Goal: Task Accomplishment & Management: Use online tool/utility

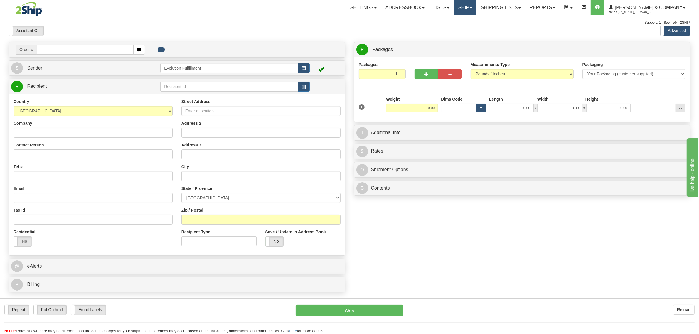
click at [476, 10] on link "Ship" at bounding box center [465, 7] width 23 height 15
click at [470, 30] on span "OnHold / Order Queue" at bounding box center [449, 28] width 41 height 5
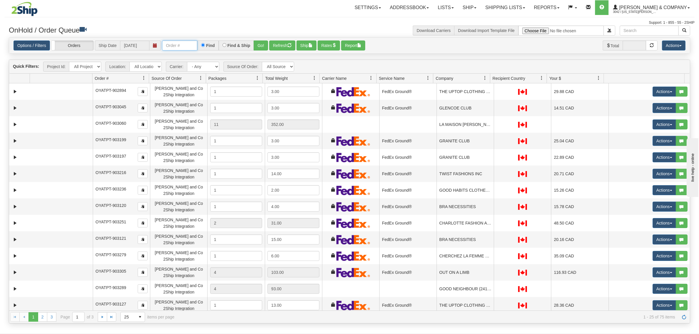
click at [193, 44] on input "text" at bounding box center [179, 46] width 35 height 10
type input "903811"
click at [262, 46] on button "Go!" at bounding box center [261, 46] width 14 height 10
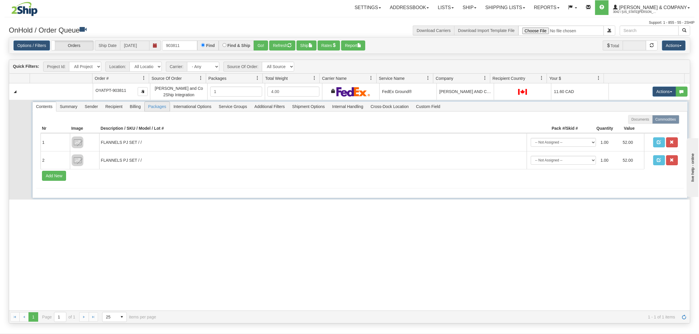
click at [154, 107] on span "Packages" at bounding box center [157, 106] width 25 height 9
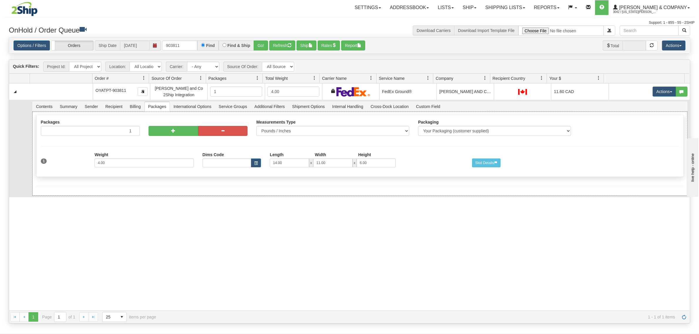
click at [179, 140] on div "Packages 1 1 Measurements Type" at bounding box center [360, 146] width 648 height 62
click at [186, 129] on button "button" at bounding box center [174, 131] width 50 height 10
radio input "true"
type input "2"
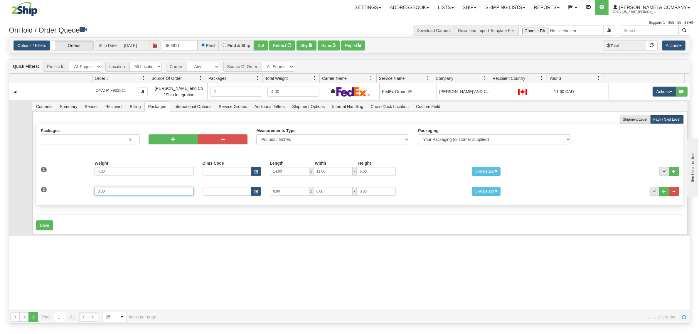
drag, startPoint x: 125, startPoint y: 194, endPoint x: 63, endPoint y: 188, distance: 62.5
click at [63, 188] on div "2 Weight 0.00 Dims Code Length Width Height 0.00 x 0.00 x" at bounding box center [359, 191] width 647 height 20
type input "2"
type input "13"
type input "10"
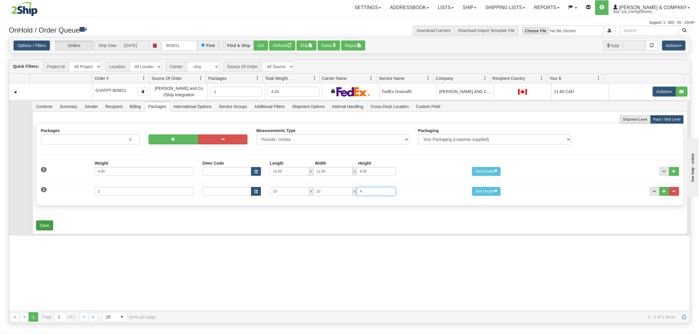
type input "4"
click at [42, 225] on button "Save" at bounding box center [44, 225] width 17 height 10
click at [122, 105] on span "Recipient" at bounding box center [114, 106] width 24 height 9
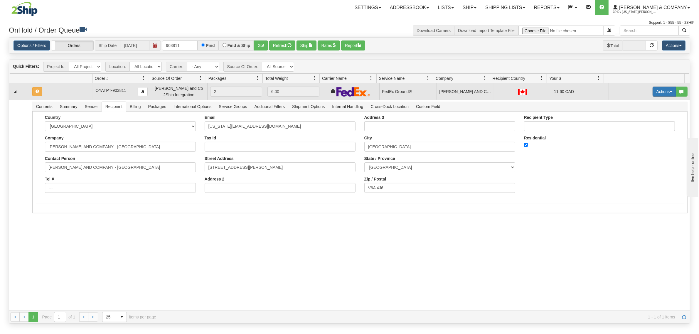
click at [657, 95] on button "Actions" at bounding box center [664, 92] width 23 height 10
click at [648, 109] on span "Refresh Rates" at bounding box center [650, 110] width 30 height 5
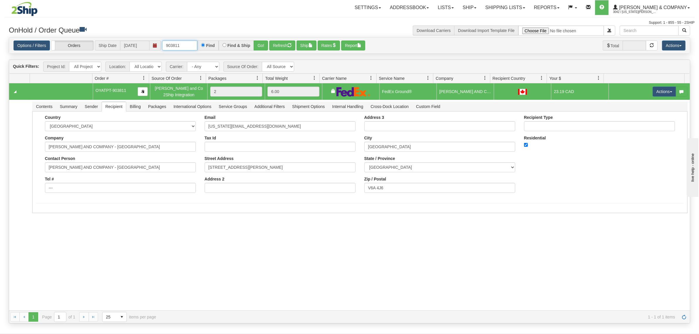
click at [188, 45] on input "903811" at bounding box center [179, 46] width 35 height 10
type input "903847"
click at [259, 43] on button "Go!" at bounding box center [261, 46] width 14 height 10
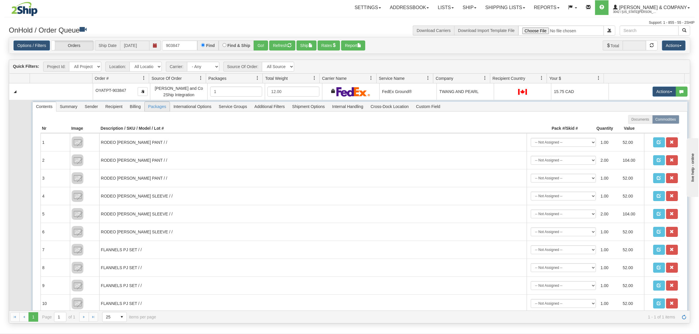
click at [151, 108] on span "Packages" at bounding box center [157, 106] width 25 height 9
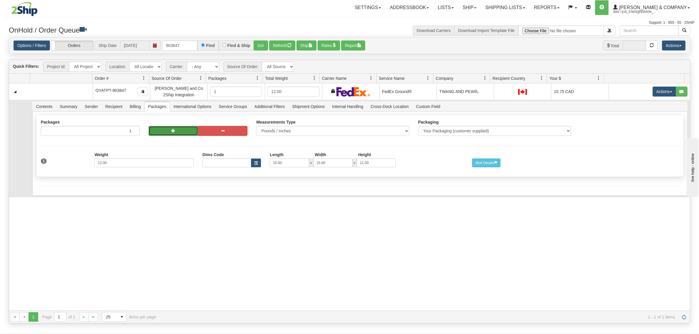
click at [168, 130] on button "button" at bounding box center [174, 131] width 50 height 10
radio input "true"
type input "2"
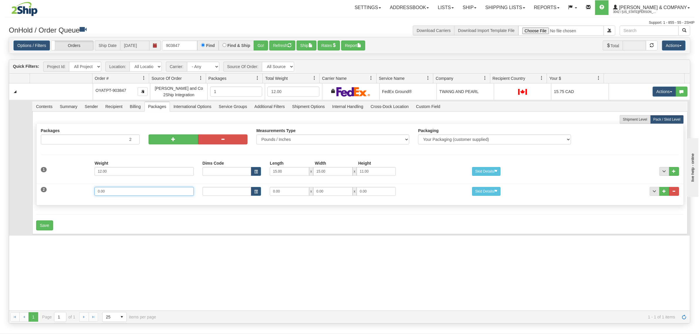
drag, startPoint x: 104, startPoint y: 195, endPoint x: 61, endPoint y: 199, distance: 42.8
click at [61, 199] on div "2 Weight 0.00 Dims Code Length Width Height 0.00 x 0.00 x" at bounding box center [359, 191] width 647 height 20
type input "6"
type input "15"
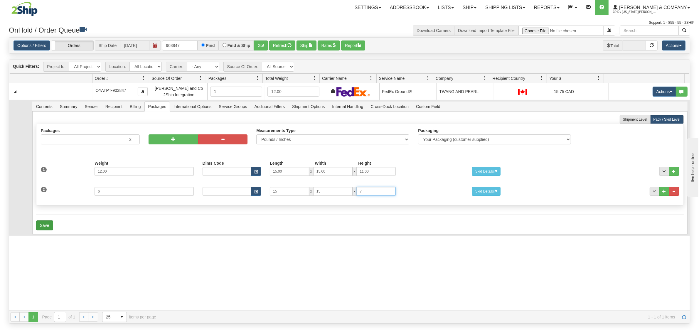
type input "7"
click at [44, 224] on button "Save" at bounding box center [44, 225] width 17 height 10
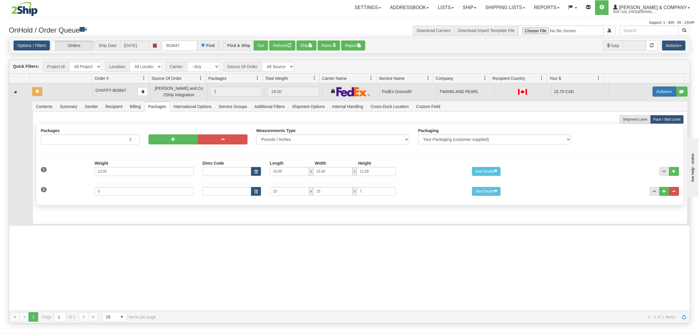
click at [661, 93] on button "Actions" at bounding box center [664, 92] width 23 height 10
click at [642, 110] on span "Refresh Rates" at bounding box center [650, 110] width 30 height 5
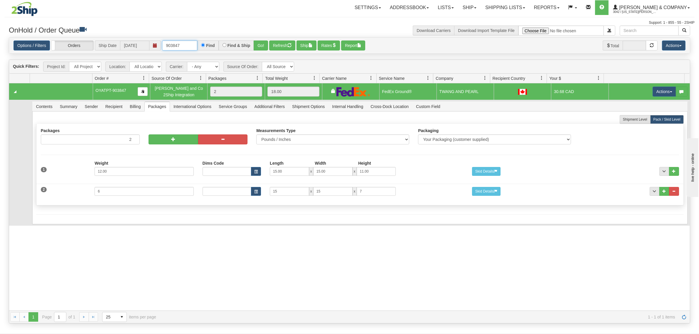
click at [194, 41] on input "903847" at bounding box center [179, 46] width 35 height 10
type input "903789"
click at [265, 45] on button "Go!" at bounding box center [261, 46] width 14 height 10
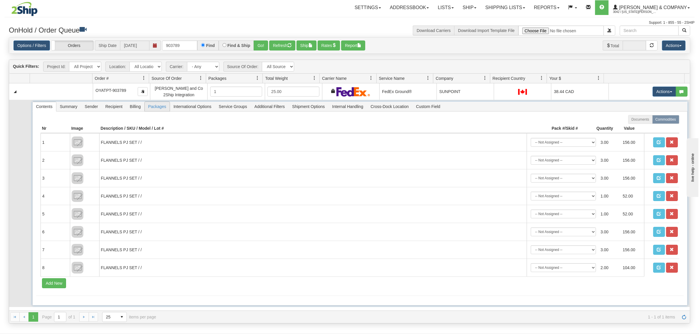
click at [160, 105] on span "Packages" at bounding box center [157, 106] width 25 height 9
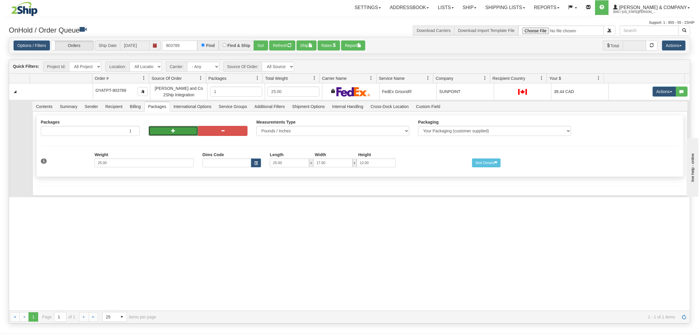
click at [170, 127] on button "button" at bounding box center [174, 131] width 50 height 10
radio input "true"
type input "2"
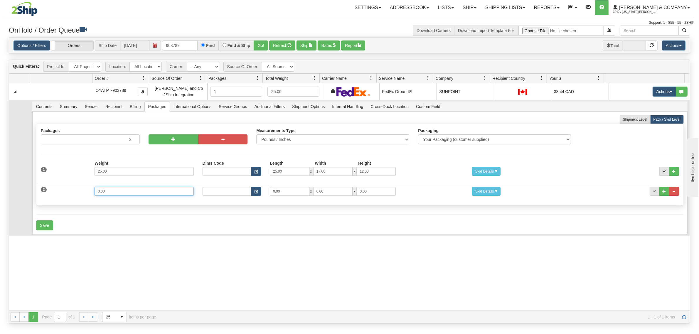
drag, startPoint x: 131, startPoint y: 193, endPoint x: 65, endPoint y: 196, distance: 66.1
click at [65, 196] on div "2 Weight 0.00 Dims Code Length Width Height 0.00 x 0.00 x" at bounding box center [359, 191] width 647 height 20
type input "10"
type input "19"
type input "13"
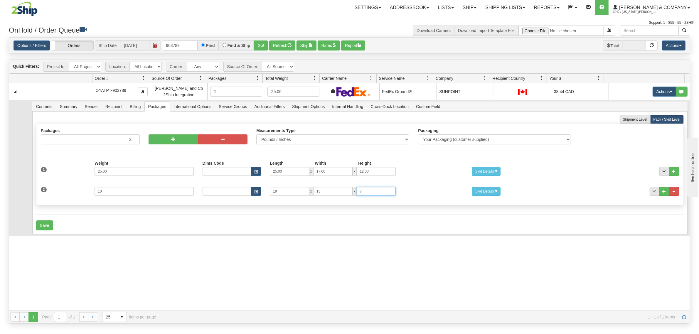
type input "7"
drag, startPoint x: 105, startPoint y: 213, endPoint x: 97, endPoint y: 218, distance: 9.0
click at [105, 213] on form "Shipment Level Pack / Skid Level Packages 2 2" at bounding box center [360, 172] width 648 height 115
click at [51, 226] on button "Save" at bounding box center [44, 225] width 17 height 10
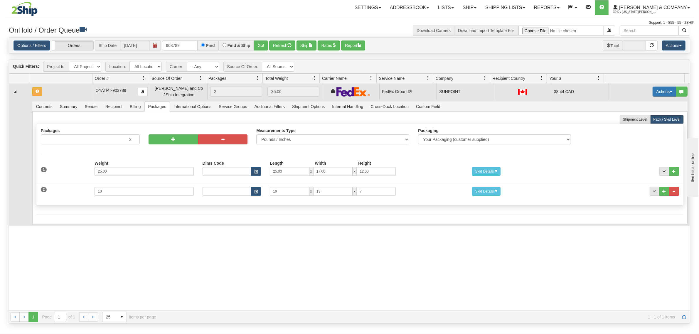
click at [665, 87] on button "Actions" at bounding box center [664, 92] width 23 height 10
click at [638, 112] on span "Refresh Rates" at bounding box center [650, 110] width 30 height 5
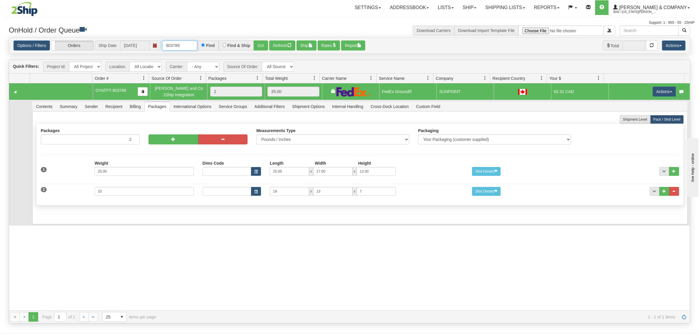
drag, startPoint x: 194, startPoint y: 48, endPoint x: 137, endPoint y: 49, distance: 56.7
click at [137, 49] on div "Options / Filters Group Shipments Orders Ship Date [DATE] 903789 Find Find & Sh…" at bounding box center [350, 46] width 672 height 10
type input "OYATPT-903760"
click at [265, 45] on button "Go!" at bounding box center [261, 46] width 14 height 10
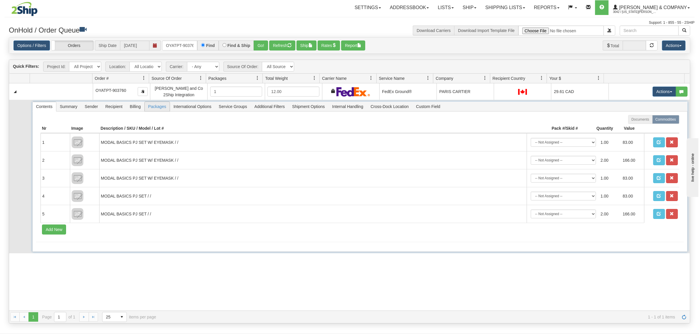
click at [156, 107] on span "Packages" at bounding box center [157, 106] width 25 height 9
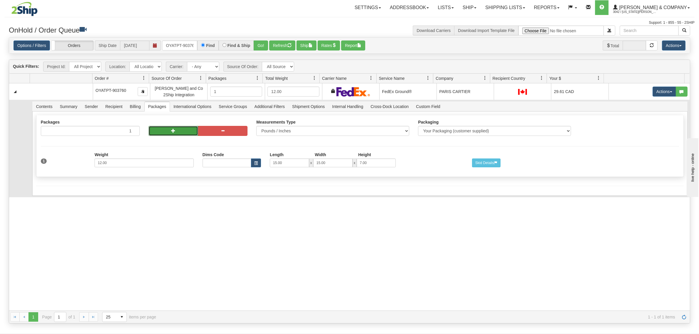
click at [173, 130] on span "button" at bounding box center [173, 131] width 4 height 4
radio input "true"
type input "2"
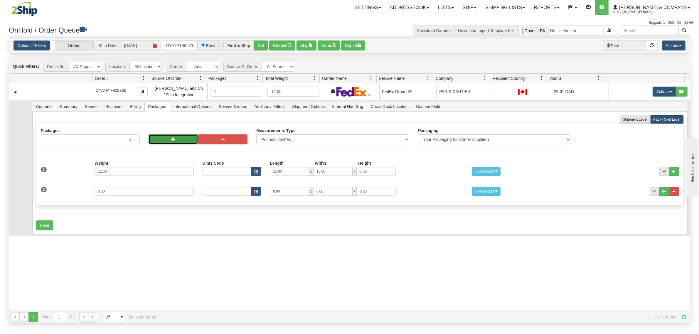
click at [171, 138] on span "button" at bounding box center [173, 139] width 4 height 4
type input "3"
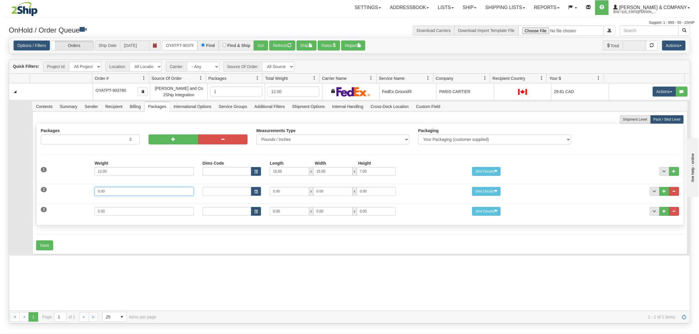
drag, startPoint x: 115, startPoint y: 188, endPoint x: 40, endPoint y: 188, distance: 75.4
click at [40, 188] on div "2 Weight 0.00 Dims Code Length Width Height 0.00 x 0.00 x" at bounding box center [359, 191] width 647 height 20
type input "5"
drag, startPoint x: 286, startPoint y: 190, endPoint x: 230, endPoint y: 187, distance: 56.1
click at [230, 187] on div "Dims Code Length Width Height 14 x 0.00 x 0.00" at bounding box center [332, 191] width 269 height 9
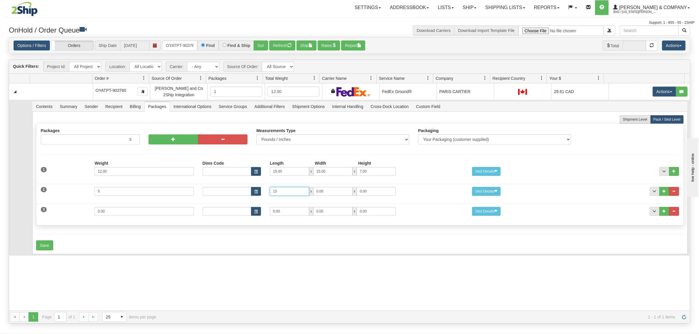
type input "15"
type input "11"
type input "7"
drag, startPoint x: 110, startPoint y: 216, endPoint x: 70, endPoint y: 216, distance: 39.6
click at [70, 216] on div "3 Weight 0.00 Dims Code Length Width Height 0.00 x 0.00 x" at bounding box center [359, 211] width 647 height 20
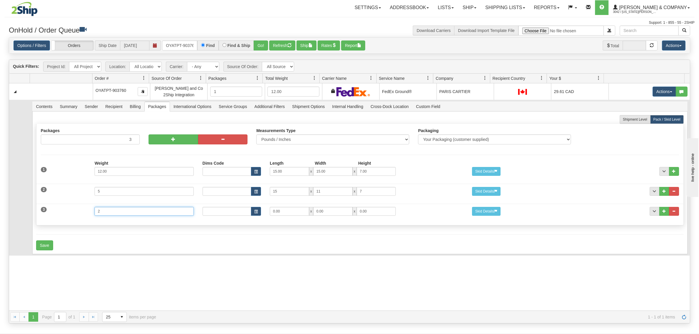
type input "2"
type input "13"
type input "10"
type input "4"
click at [45, 246] on button "Save" at bounding box center [44, 245] width 17 height 10
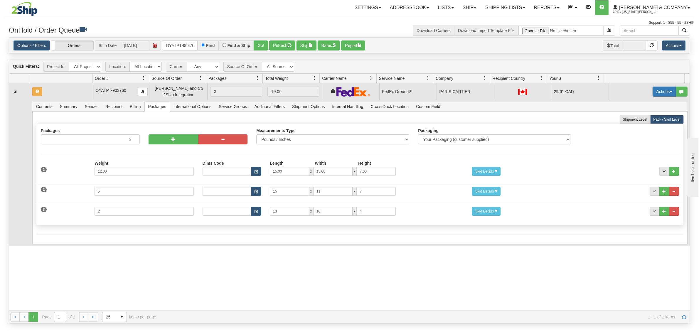
click at [654, 95] on button "Actions" at bounding box center [664, 92] width 23 height 10
click at [647, 109] on span "Refresh Rates" at bounding box center [650, 110] width 30 height 5
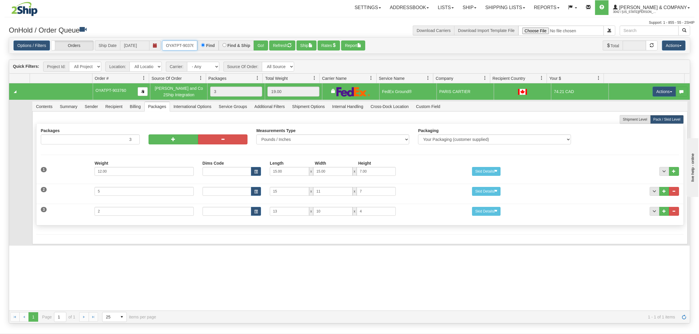
click at [188, 43] on input "OYATPT-903760" at bounding box center [179, 46] width 35 height 10
type input "OYATPT-903755"
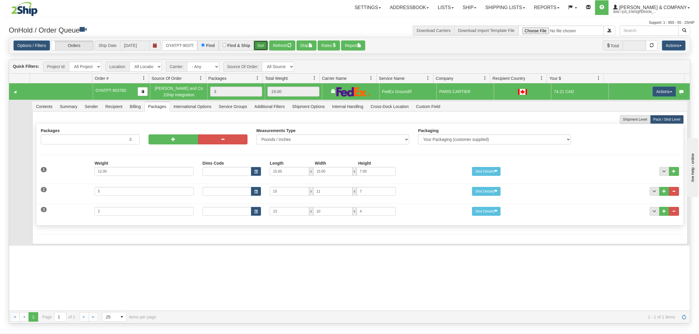
click at [260, 43] on button "Go!" at bounding box center [261, 46] width 14 height 10
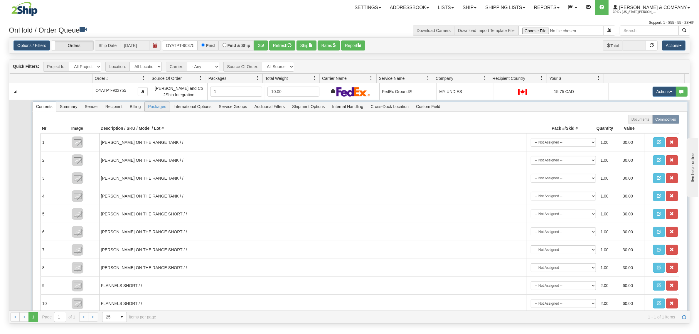
click at [165, 107] on span "Packages" at bounding box center [157, 106] width 25 height 9
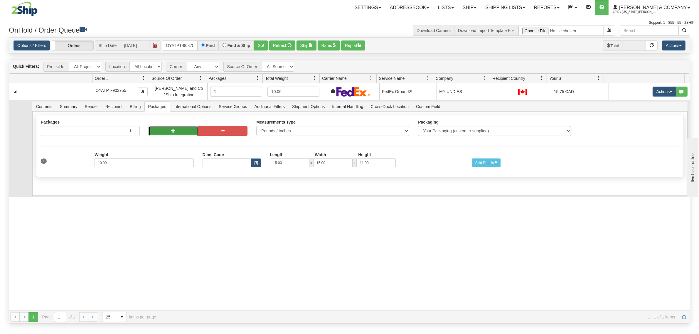
click at [167, 128] on button "button" at bounding box center [174, 131] width 50 height 10
radio input "true"
type input "2"
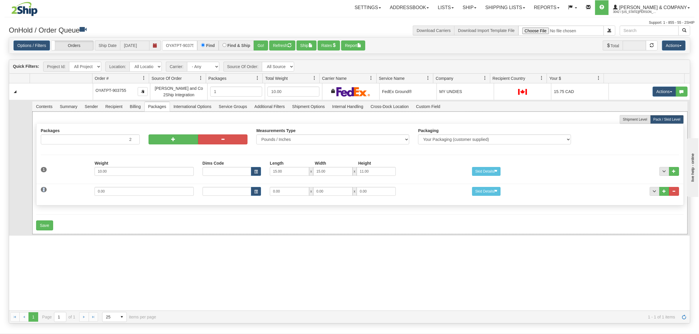
drag, startPoint x: 114, startPoint y: 197, endPoint x: 81, endPoint y: 194, distance: 33.6
click at [81, 194] on div "2 Weight 0.00 Dims Code Length Width Height 0.00 x 0.00 x" at bounding box center [359, 191] width 647 height 20
drag, startPoint x: 125, startPoint y: 191, endPoint x: 16, endPoint y: 187, distance: 109.9
click at [16, 187] on tr "Contents Summary Sender Recipient Billing Packages International Options Servic…" at bounding box center [349, 168] width 681 height 136
type input "13"
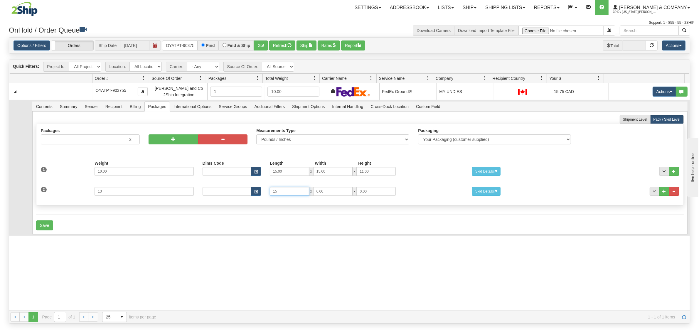
type input "15"
type input "11"
click at [46, 223] on button "Save" at bounding box center [44, 225] width 17 height 10
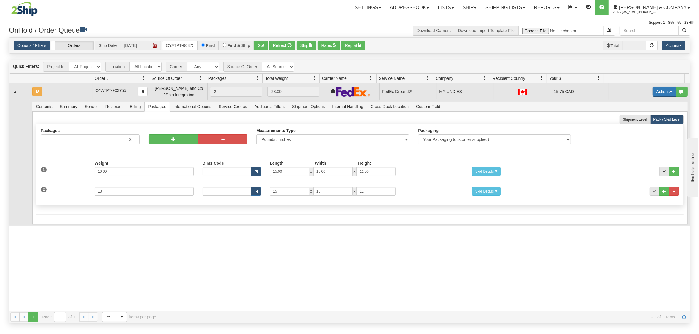
click at [661, 93] on button "Actions" at bounding box center [664, 92] width 23 height 10
click at [649, 112] on span "Refresh Rates" at bounding box center [650, 110] width 30 height 5
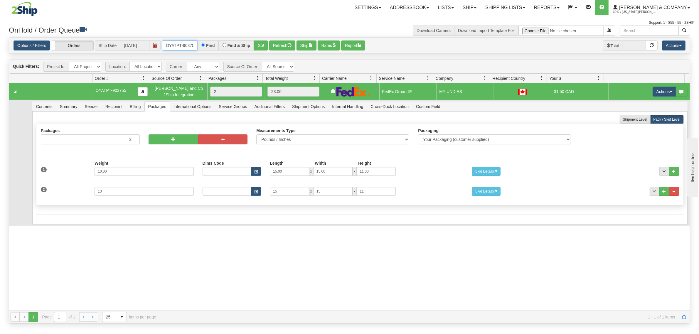
click at [177, 46] on input "OYATPT-903755" at bounding box center [179, 46] width 35 height 10
type input "OYATPT-903835"
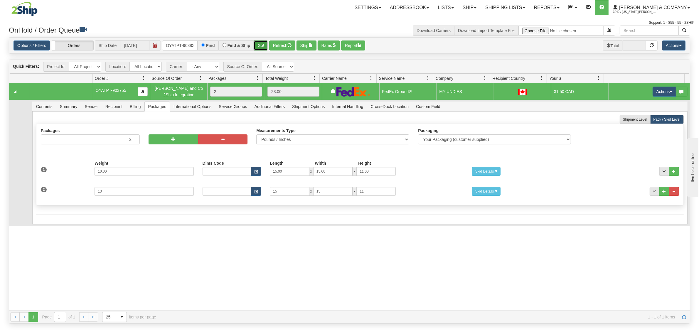
click at [262, 46] on button "Go!" at bounding box center [261, 46] width 14 height 10
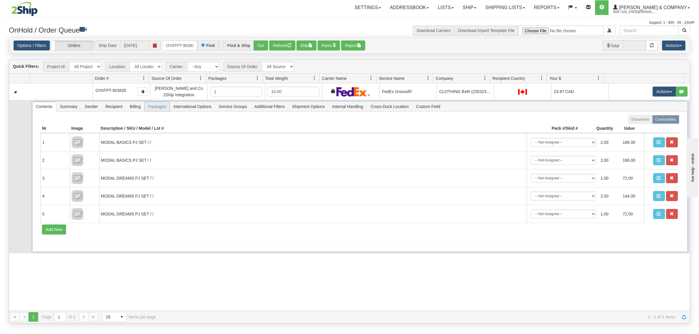
click at [154, 107] on span "Packages" at bounding box center [157, 106] width 25 height 9
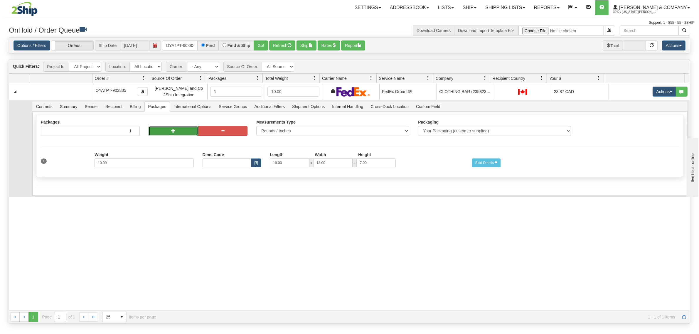
click at [162, 130] on button "button" at bounding box center [174, 131] width 50 height 10
radio input "true"
type input "2"
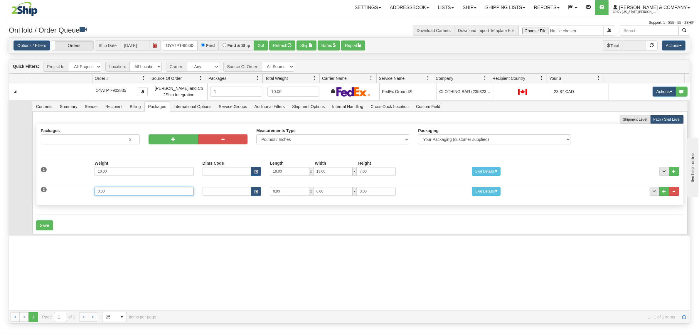
drag, startPoint x: 126, startPoint y: 195, endPoint x: 57, endPoint y: 194, distance: 69.0
click at [56, 195] on div "2 Weight 0.00 Dims Code Length Width Height 0.00 x 0.00 x" at bounding box center [359, 191] width 647 height 20
type input "3"
type input "13"
type input "10"
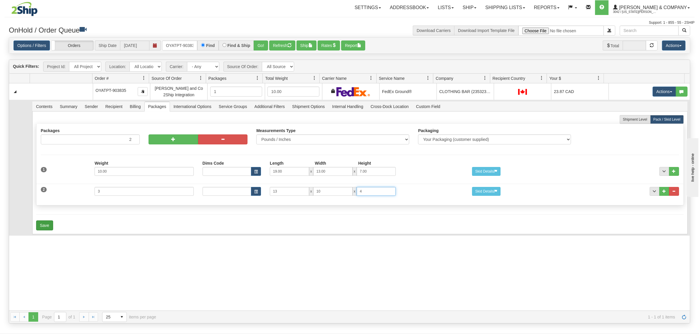
type input "4"
click at [43, 224] on button "Save" at bounding box center [44, 225] width 17 height 10
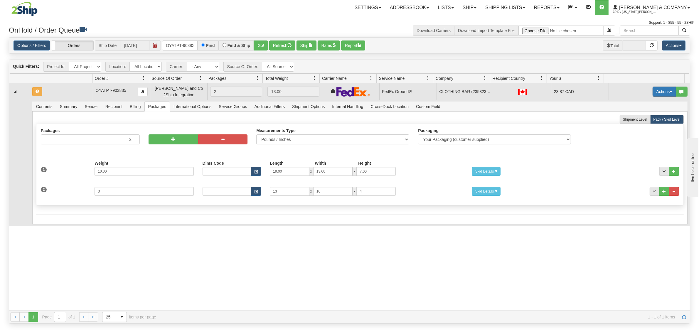
click at [655, 93] on button "Actions" at bounding box center [664, 92] width 23 height 10
click at [646, 111] on span "Refresh Rates" at bounding box center [650, 110] width 30 height 5
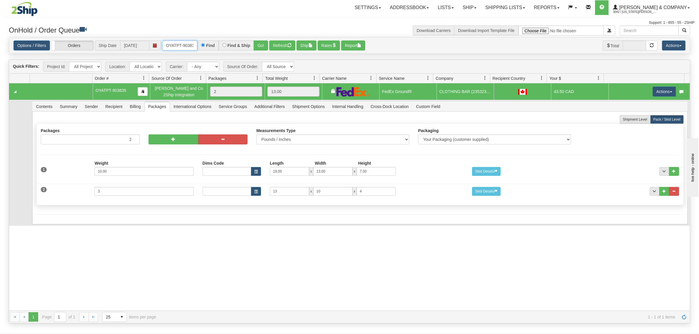
click at [180, 43] on input "OYATPT-903835" at bounding box center [179, 46] width 35 height 10
type input "OYATPT-903838"
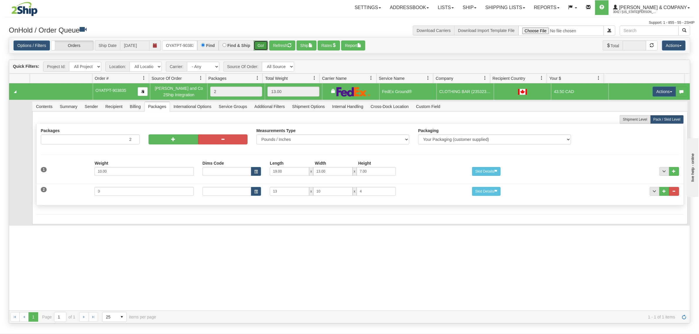
click at [261, 44] on button "Go!" at bounding box center [261, 46] width 14 height 10
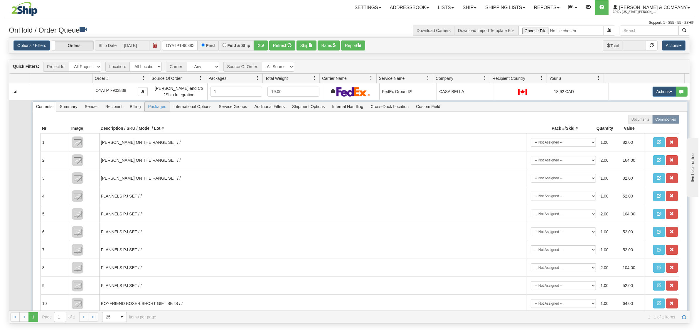
click at [158, 105] on span "Packages" at bounding box center [157, 106] width 25 height 9
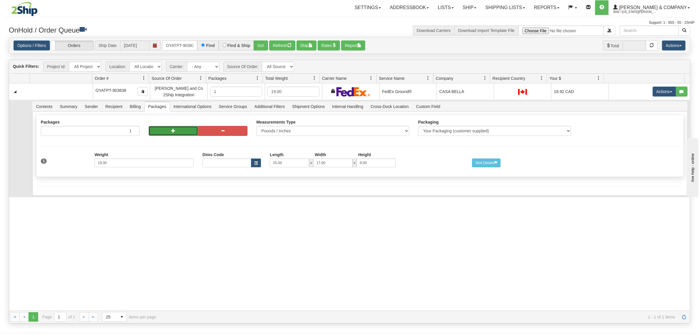
click at [163, 133] on button "button" at bounding box center [174, 131] width 50 height 10
radio input "true"
type input "2"
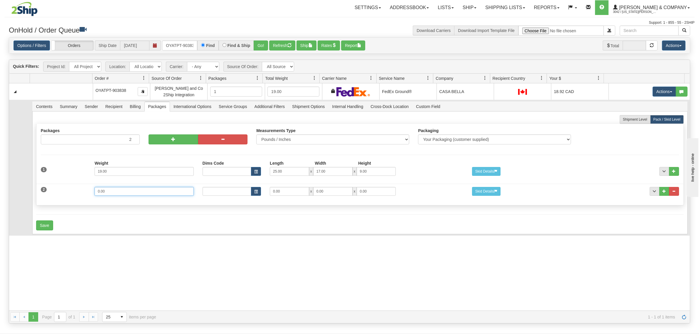
drag, startPoint x: 136, startPoint y: 189, endPoint x: 58, endPoint y: 195, distance: 78.3
click at [58, 195] on div "2 Weight 0.00 Dims Code Length Width Height 0.00 x 0.00 x" at bounding box center [359, 191] width 647 height 20
type input "8"
type input "15"
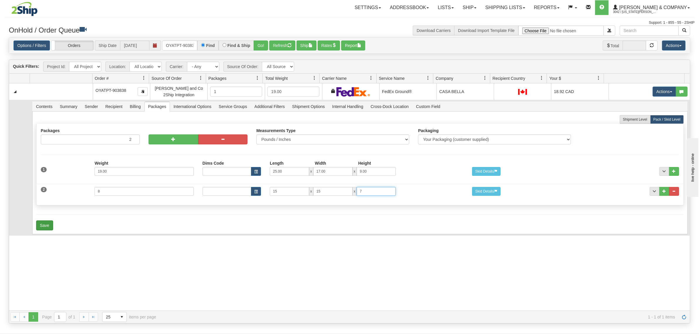
type input "7"
click at [48, 225] on button "Save" at bounding box center [44, 225] width 17 height 10
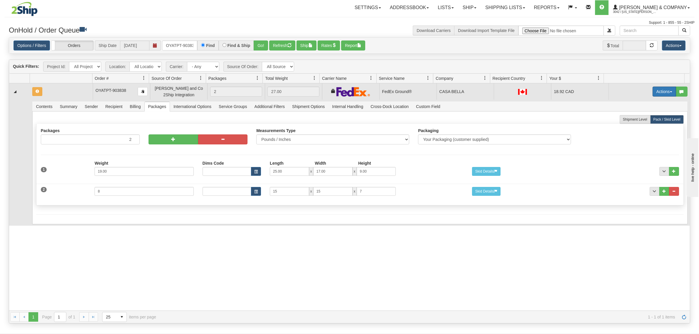
click at [663, 93] on button "Actions" at bounding box center [664, 92] width 23 height 10
click at [650, 110] on span "Refresh Rates" at bounding box center [650, 110] width 30 height 5
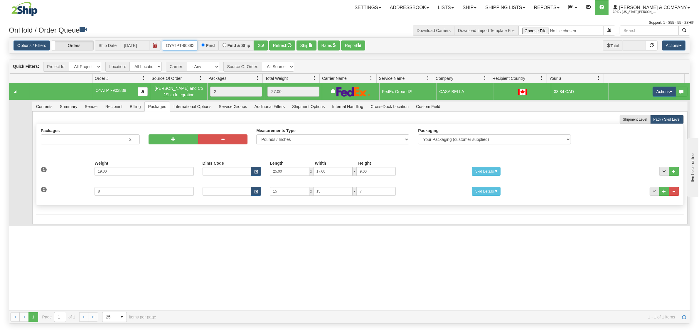
click at [179, 42] on input "OYATPT-903838" at bounding box center [179, 46] width 35 height 10
type input "OYATPT-903904"
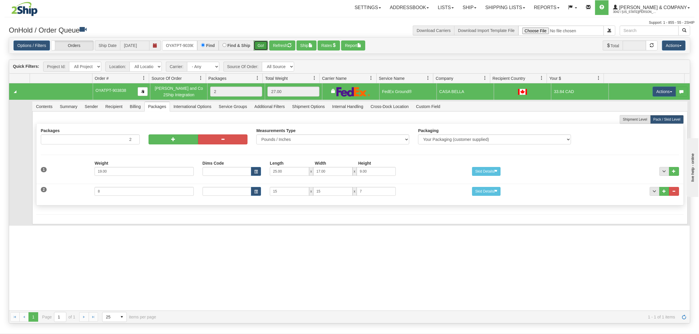
click at [266, 43] on button "Go!" at bounding box center [261, 46] width 14 height 10
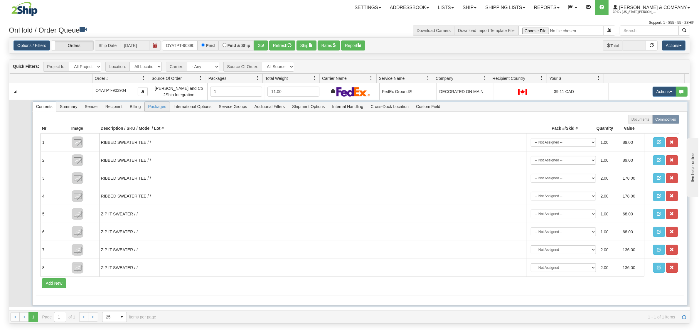
click at [154, 107] on span "Packages" at bounding box center [157, 106] width 25 height 9
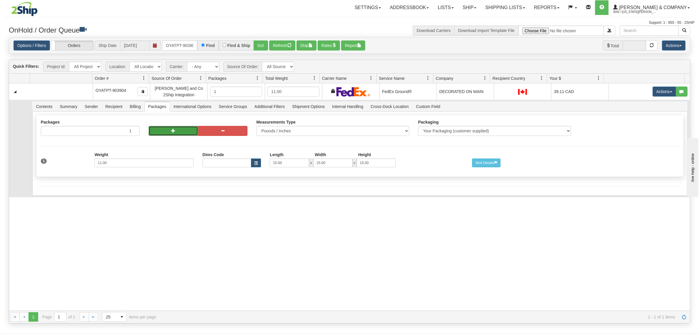
click at [166, 130] on button "button" at bounding box center [174, 131] width 50 height 10
radio input "true"
type input "2"
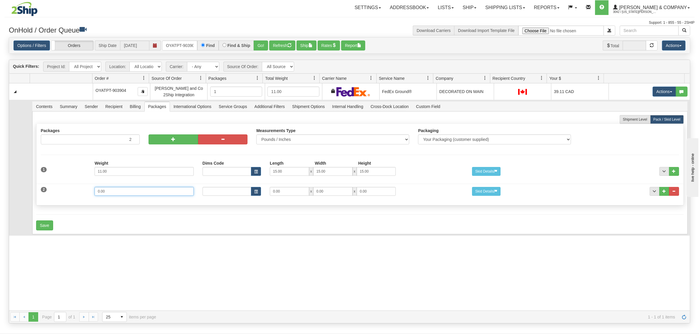
drag, startPoint x: 127, startPoint y: 192, endPoint x: 61, endPoint y: 200, distance: 66.2
click at [61, 200] on div "2 Weight 0.00 Dims Code Length Width Height 0.00 x 0.00 x" at bounding box center [359, 191] width 647 height 20
type input "10"
type input "15"
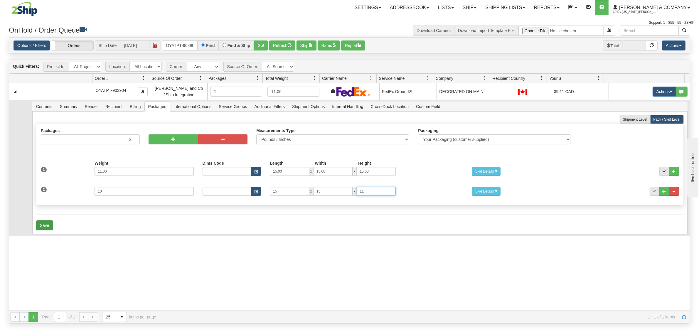
type input "11"
click at [42, 222] on button "Save" at bounding box center [44, 225] width 17 height 10
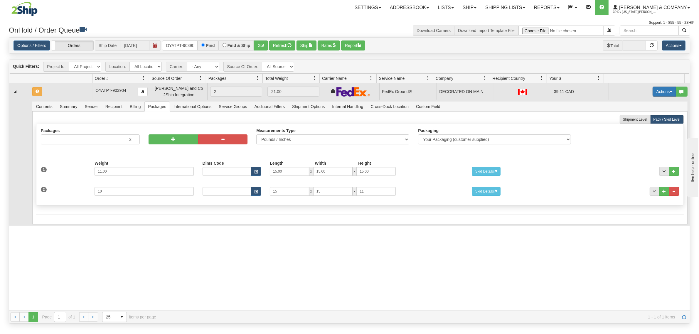
click at [653, 92] on button "Actions" at bounding box center [664, 92] width 23 height 10
click at [645, 110] on span "Refresh Rates" at bounding box center [650, 110] width 30 height 5
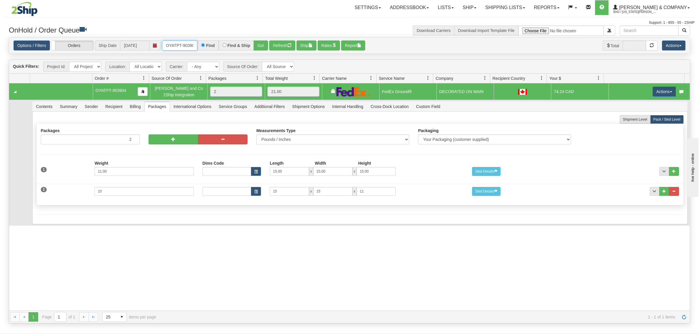
click at [183, 47] on input "OYATPT-903904" at bounding box center [179, 46] width 35 height 10
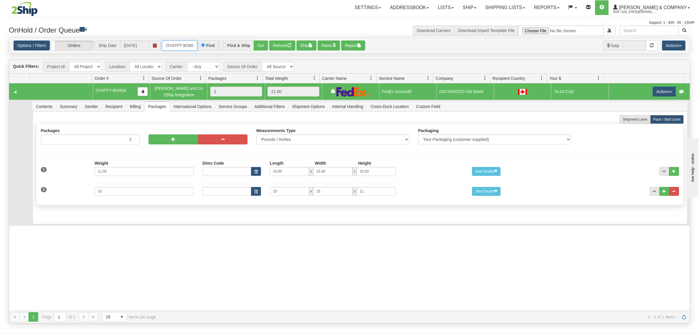
type input "OYATPT-903691"
click at [262, 46] on button "Go!" at bounding box center [261, 46] width 14 height 10
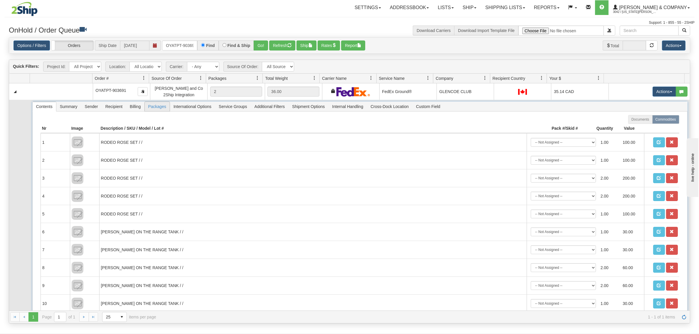
click at [158, 104] on span "Packages" at bounding box center [157, 106] width 25 height 9
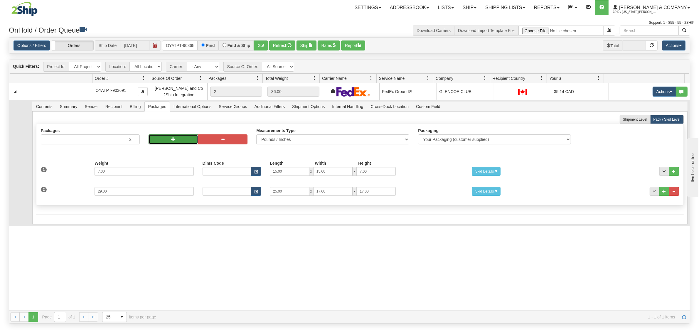
click at [161, 137] on button "button" at bounding box center [174, 139] width 50 height 10
type input "4"
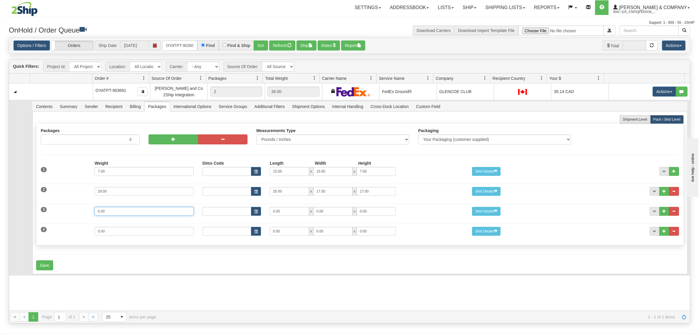
drag, startPoint x: 117, startPoint y: 216, endPoint x: 32, endPoint y: 219, distance: 84.3
click at [32, 219] on div "Shipment Level Pack / Skid Level Packages 4 4 Measurements Type" at bounding box center [359, 193] width 655 height 163
type input "18"
type input "15"
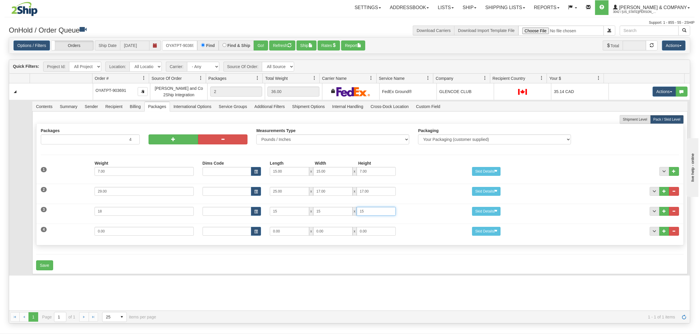
type input "15"
drag, startPoint x: 113, startPoint y: 231, endPoint x: 80, endPoint y: 233, distance: 33.2
click at [80, 233] on div "4 Weight 0.00 Dims Code Length Width Height 0.00 x 0.00 x" at bounding box center [359, 231] width 647 height 20
type input "4"
type input "15"
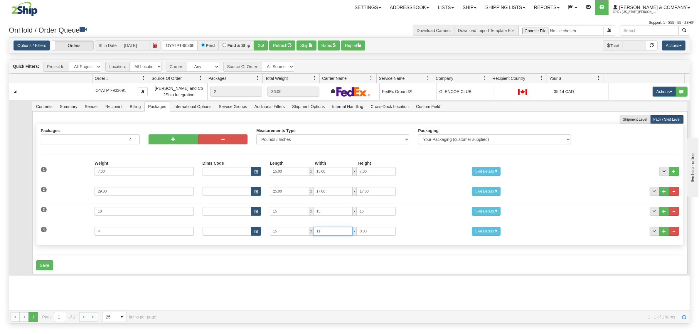
type input "11"
type input "7"
click at [48, 264] on button "Save" at bounding box center [44, 265] width 17 height 10
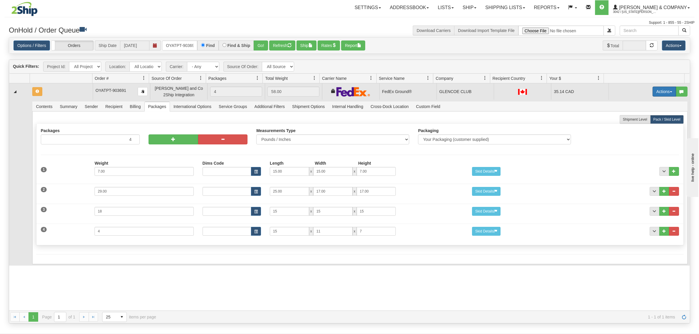
click at [653, 92] on button "Actions" at bounding box center [664, 92] width 23 height 10
click at [639, 109] on span "Refresh Rates" at bounding box center [650, 110] width 30 height 5
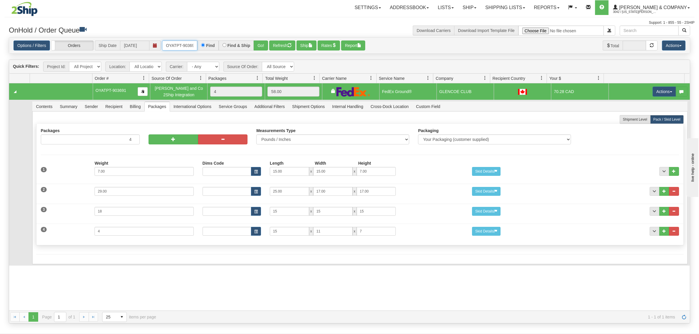
click at [186, 46] on input "OYATPT-903691" at bounding box center [179, 46] width 35 height 10
type input "OYATPT-903697"
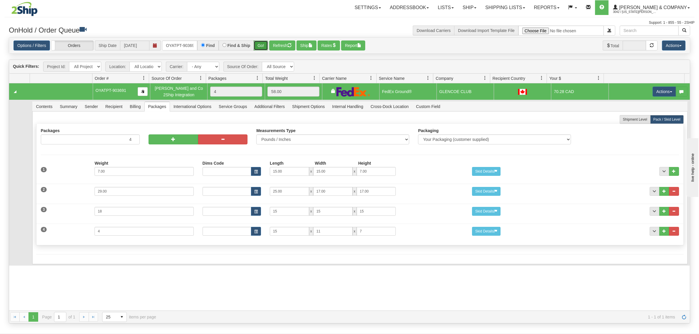
click at [264, 47] on button "Go!" at bounding box center [261, 46] width 14 height 10
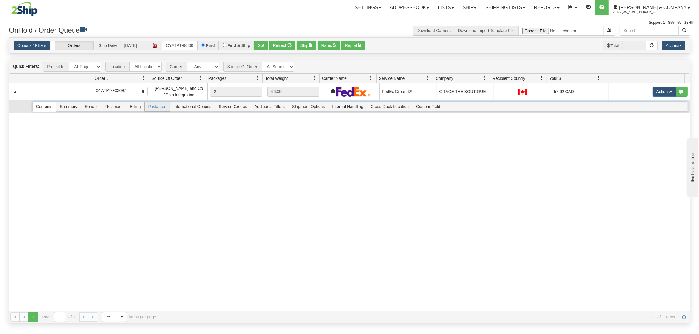
click at [158, 105] on span "Packages" at bounding box center [157, 106] width 25 height 9
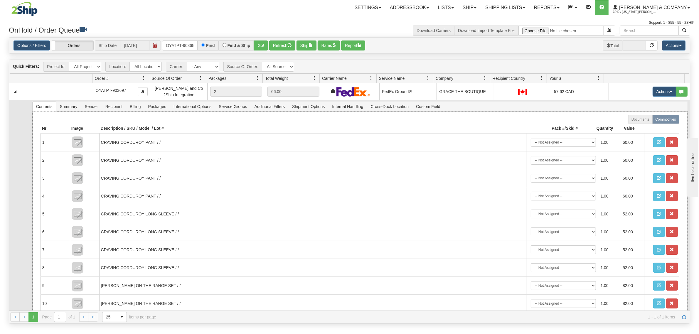
click at [162, 107] on span "Packages" at bounding box center [157, 106] width 25 height 9
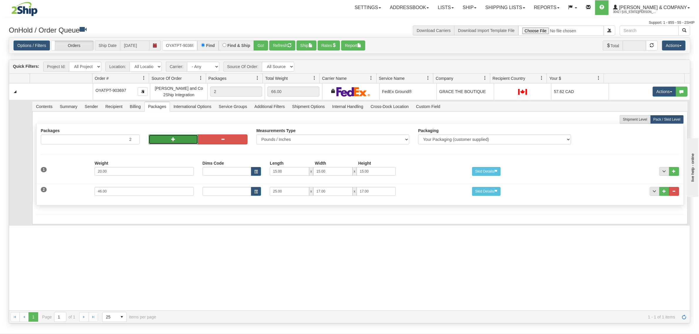
click at [173, 141] on span "button" at bounding box center [173, 139] width 4 height 4
type input "4"
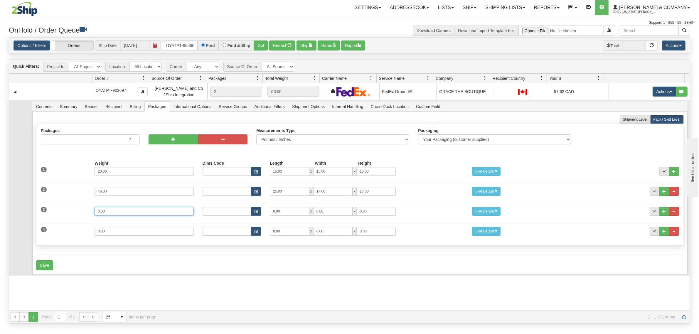
click at [75, 208] on div "3 Weight 0.00 Dims Code Length Width Height 0.00 x 0.00 x" at bounding box center [359, 211] width 647 height 20
type input "5"
type input "15"
type input "11"
type input "7"
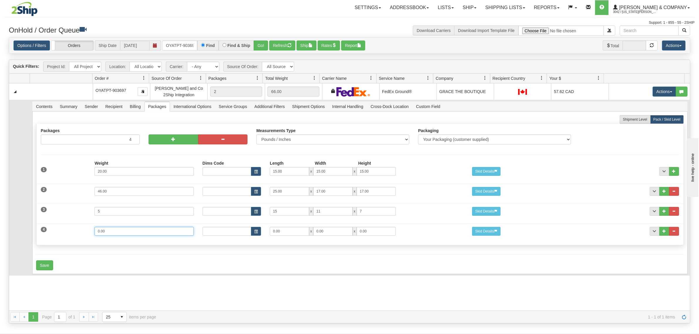
drag, startPoint x: 123, startPoint y: 228, endPoint x: 36, endPoint y: 225, distance: 87.3
click at [36, 225] on div "Shipment Level Pack / Skid Level Packages 4 4 Measurements Type" at bounding box center [359, 193] width 655 height 163
type input "3"
type input "15"
type input "11"
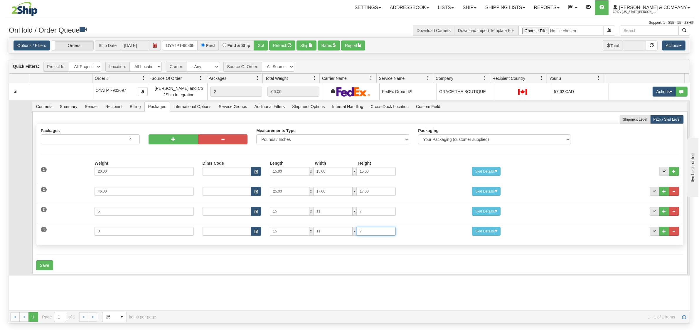
type input "7"
click at [44, 260] on form "Shipment Level Pack / Skid Level Packages 4 4" at bounding box center [360, 192] width 648 height 155
click at [45, 264] on button "Save" at bounding box center [44, 265] width 17 height 10
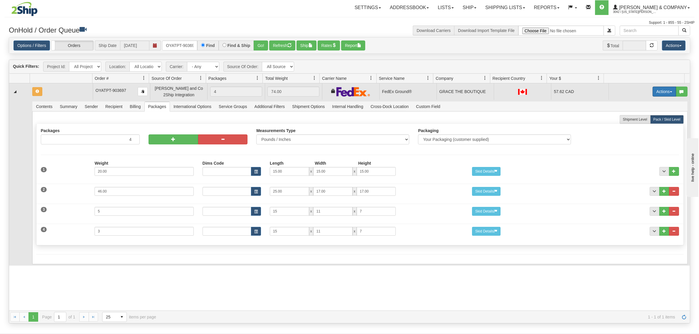
click at [661, 92] on button "Actions" at bounding box center [664, 92] width 23 height 10
click at [648, 109] on span "Refresh Rates" at bounding box center [650, 110] width 30 height 5
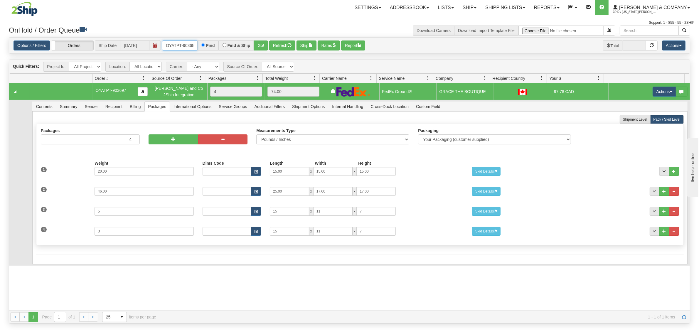
click at [181, 43] on input "OYATPT-903697" at bounding box center [179, 46] width 35 height 10
click at [183, 45] on input "OYATPT-903885" at bounding box center [179, 46] width 35 height 10
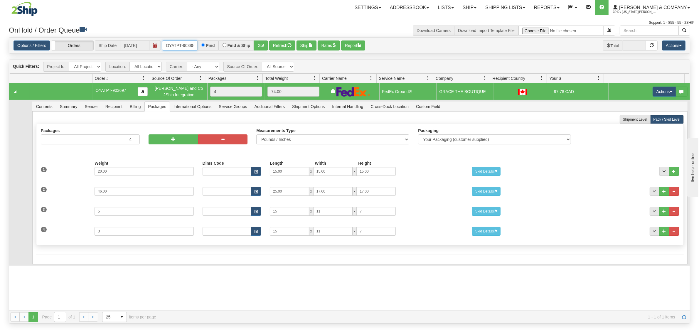
click at [183, 45] on input "OYATPT-903885" at bounding box center [179, 46] width 35 height 10
type input "OYATPT-903695"
click at [256, 47] on button "Go!" at bounding box center [261, 46] width 14 height 10
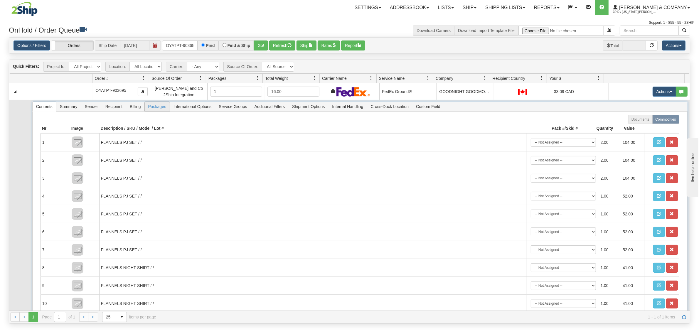
click at [147, 105] on span "Packages" at bounding box center [157, 106] width 25 height 9
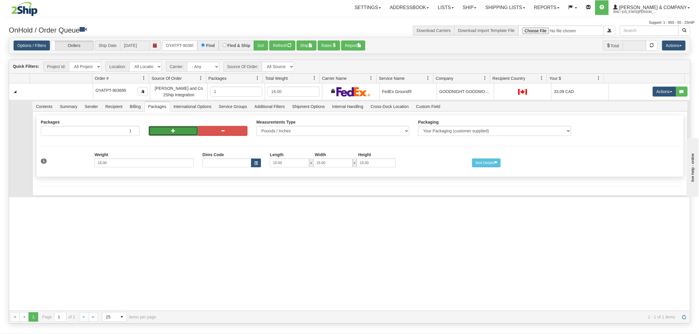
click at [154, 132] on button "button" at bounding box center [174, 131] width 50 height 10
radio input "true"
type input "2"
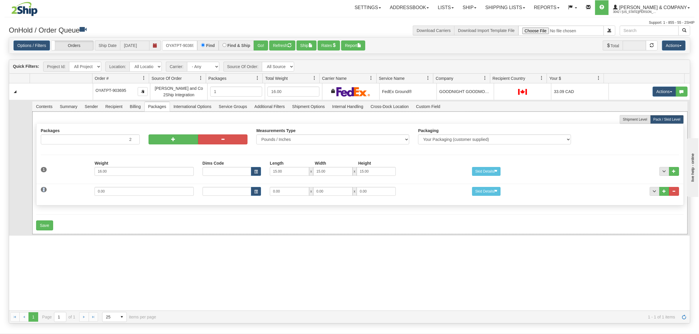
drag, startPoint x: 113, startPoint y: 196, endPoint x: 75, endPoint y: 196, distance: 37.9
click at [75, 196] on div "2 Weight 0.00 Dims Code Length Width Height 0.00 x 0.00 x" at bounding box center [359, 191] width 647 height 20
drag, startPoint x: 130, startPoint y: 192, endPoint x: 54, endPoint y: 194, distance: 75.5
click at [54, 194] on div "2 Weight 0.00 Dims Code Length Width Height 0.00 x 0.00 x" at bounding box center [359, 191] width 647 height 20
type input "12"
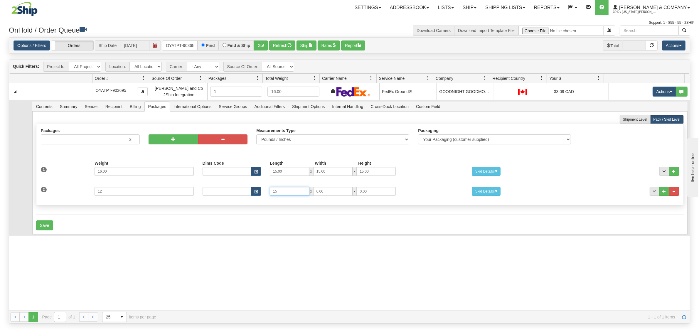
type input "15"
type input "11"
click at [44, 229] on button "Save" at bounding box center [44, 225] width 17 height 10
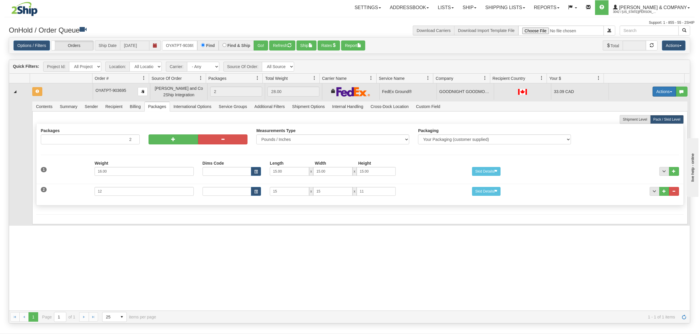
click at [656, 93] on button "Actions" at bounding box center [664, 92] width 23 height 10
click at [643, 109] on span "Refresh Rates" at bounding box center [650, 110] width 30 height 5
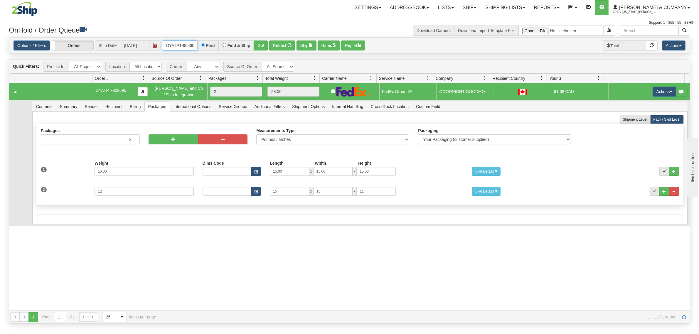
click at [196, 48] on input "OYATPT-903695" at bounding box center [179, 46] width 35 height 10
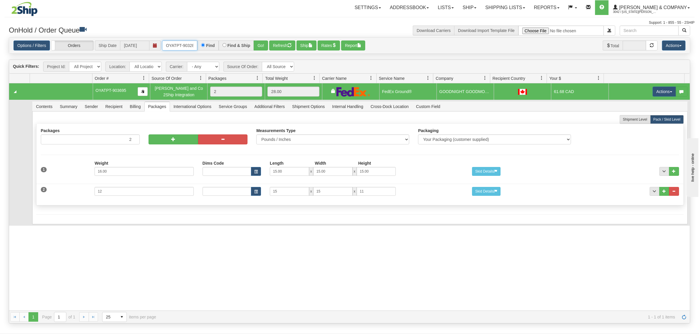
type input "OYATPT-903289"
click at [269, 47] on div "Options / Filters Group Shipments Orders Ship Date [DATE] OYATPT-903289 Find Fi…" at bounding box center [350, 46] width 672 height 10
click at [265, 47] on button "Go!" at bounding box center [261, 46] width 14 height 10
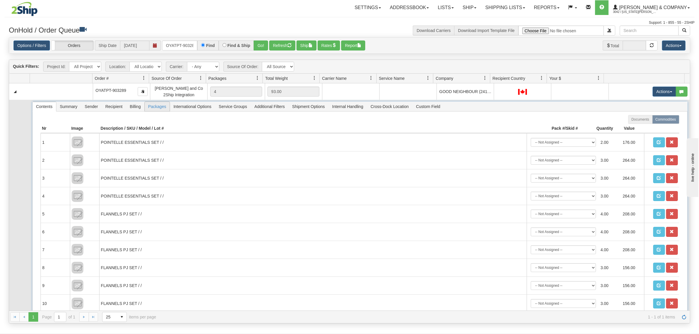
click at [164, 108] on span "Packages" at bounding box center [157, 106] width 25 height 9
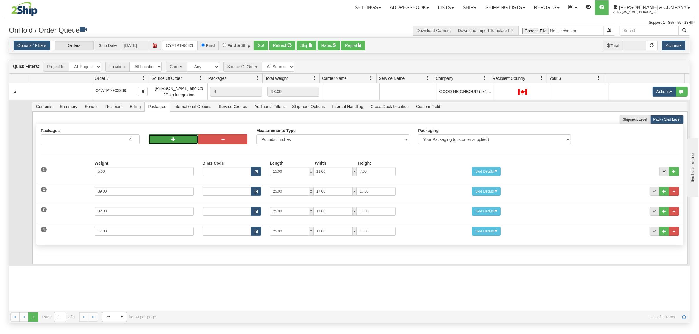
click at [171, 141] on span "button" at bounding box center [173, 139] width 4 height 4
type input "6"
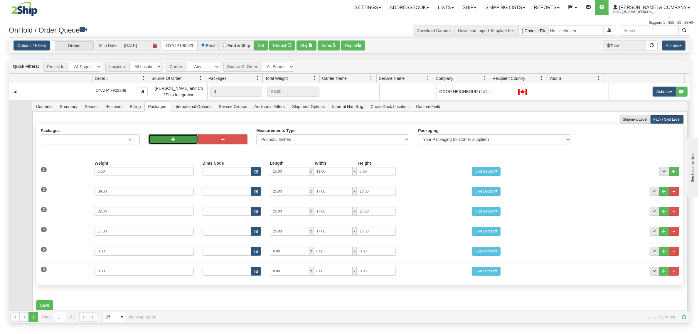
click at [171, 141] on span "button" at bounding box center [173, 139] width 4 height 4
type input "7"
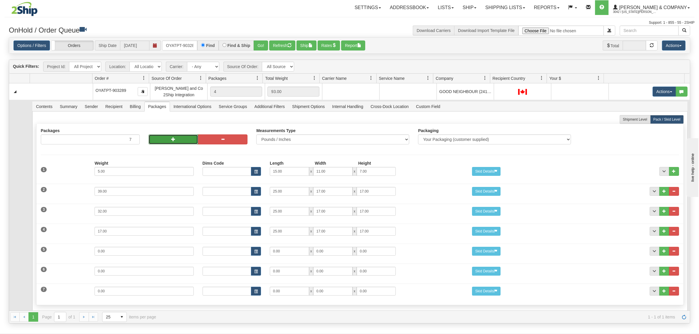
click at [173, 141] on span "button" at bounding box center [173, 139] width 4 height 4
type input "8"
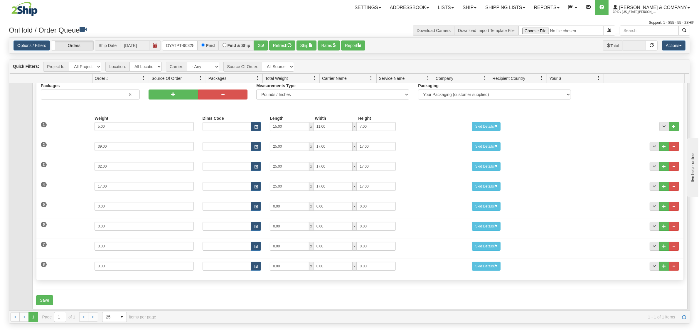
scroll to position [52, 0]
drag, startPoint x: 113, startPoint y: 200, endPoint x: 48, endPoint y: 200, distance: 64.9
click at [48, 200] on div "5 Weight 0.00 Dims Code Length Width Height 0.00 x 0.00 x" at bounding box center [359, 206] width 647 height 20
type input "44"
type input "25"
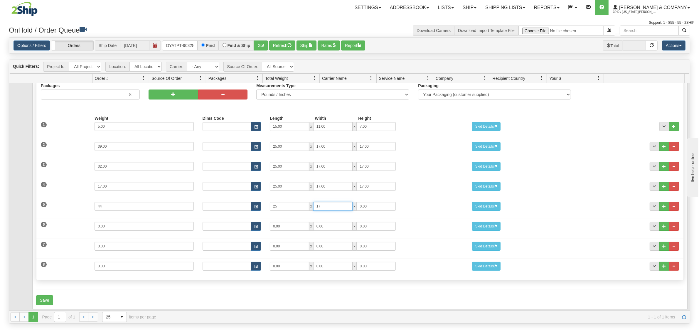
type input "17"
drag, startPoint x: 70, startPoint y: 219, endPoint x: 55, endPoint y: 220, distance: 14.4
click at [55, 220] on div "6 Weight 0.00 Dims Code Length Width Height 0.00 x 0.00 x" at bounding box center [359, 226] width 647 height 20
type input "34"
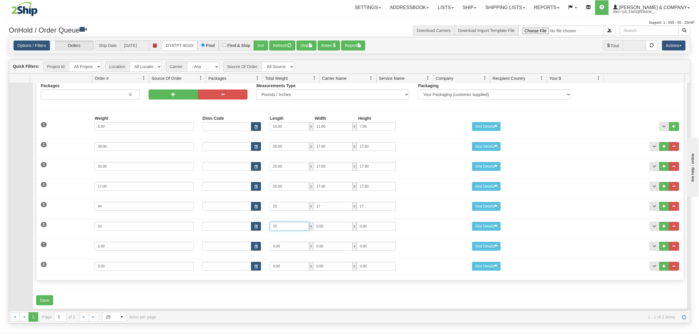
type input "25"
type input "17"
click at [114, 262] on input "0.00" at bounding box center [144, 266] width 99 height 9
drag, startPoint x: 122, startPoint y: 241, endPoint x: 57, endPoint y: 232, distance: 65.5
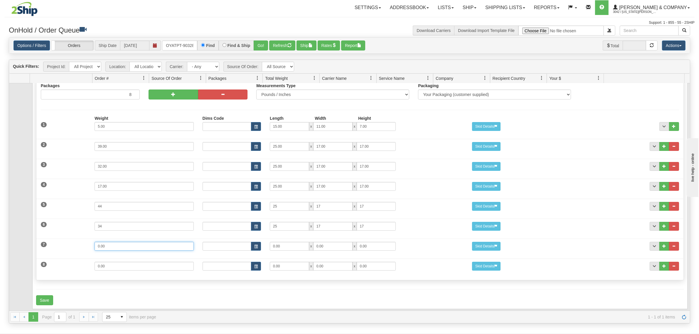
click at [57, 236] on div "7 Weight 0.00 Dims Code Length Width Height 0.00 x 0.00 x" at bounding box center [359, 246] width 647 height 20
type input "9"
type input "15"
type input "13"
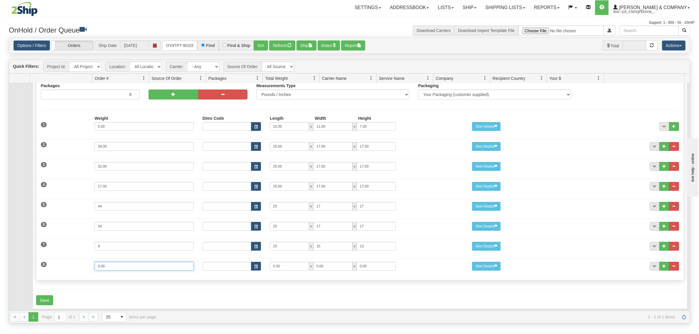
drag, startPoint x: 122, startPoint y: 263, endPoint x: 30, endPoint y: 257, distance: 93.0
click at [30, 257] on td "Contents Summary Sender Recipient Billing Packages International Options Servic…" at bounding box center [360, 183] width 660 height 256
type input "22"
type input "15"
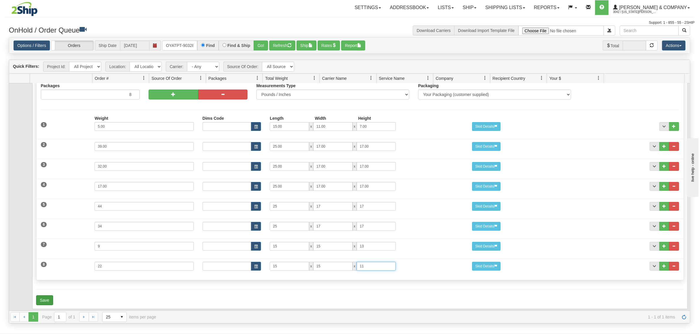
type input "11"
click at [44, 295] on button "Save" at bounding box center [44, 300] width 17 height 10
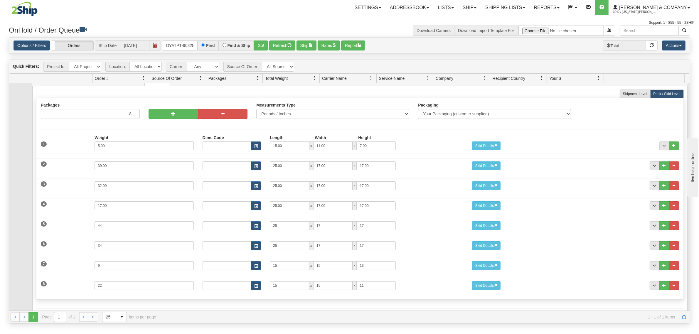
scroll to position [0, 0]
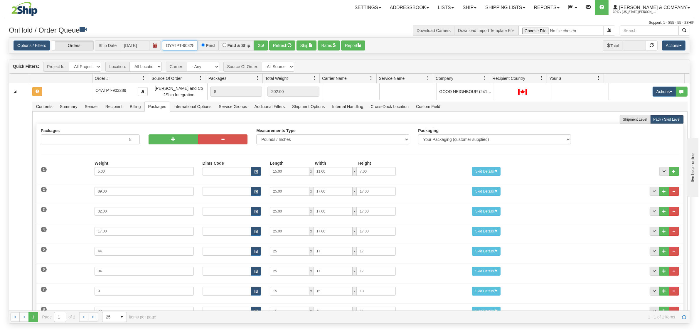
click at [166, 43] on input "OYATPT-903289" at bounding box center [179, 46] width 35 height 10
click at [167, 43] on input "OYATPT-903289" at bounding box center [179, 46] width 35 height 10
click at [168, 43] on input "OYATPT-903289" at bounding box center [179, 46] width 35 height 10
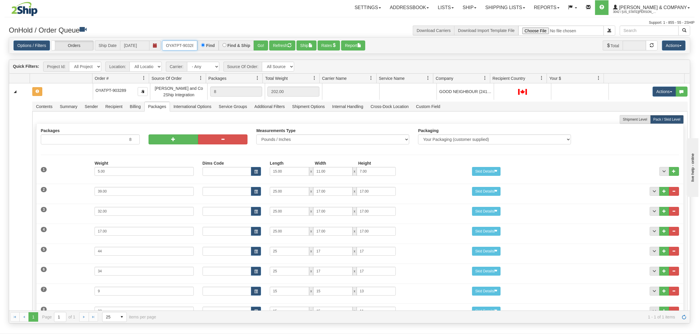
click at [168, 43] on input "OYATPT-903289" at bounding box center [179, 46] width 35 height 10
click at [256, 45] on button "Go!" at bounding box center [261, 46] width 14 height 10
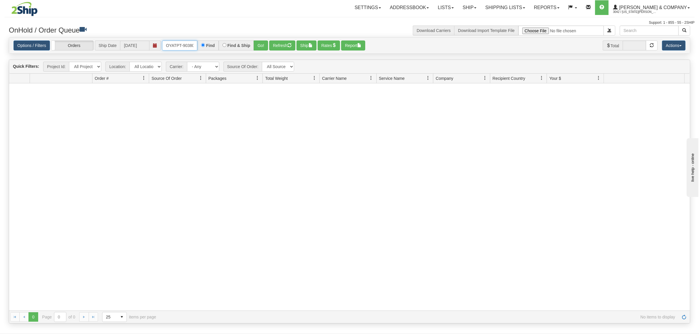
scroll to position [0, 3]
drag, startPoint x: 166, startPoint y: 44, endPoint x: 230, endPoint y: 44, distance: 63.7
click at [230, 44] on div "OYATPT-903802 Find Find & Ship Go!" at bounding box center [215, 46] width 106 height 10
type input "OYATPT-903802"
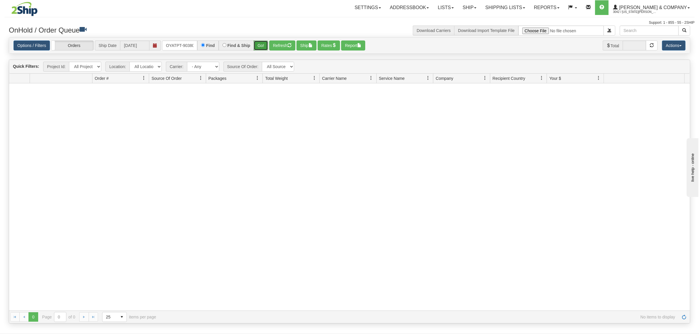
click at [256, 41] on button "Go!" at bounding box center [261, 46] width 14 height 10
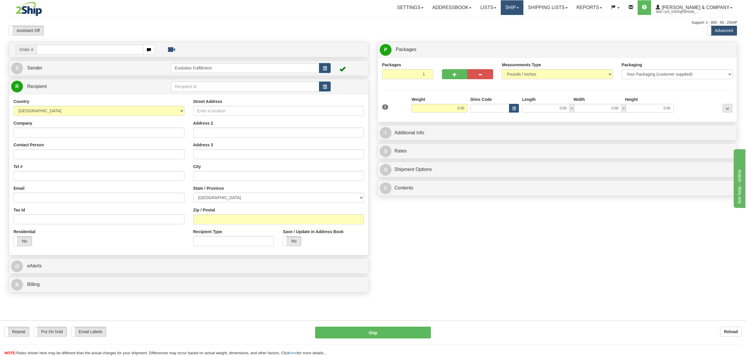
drag, startPoint x: 535, startPoint y: 9, endPoint x: 535, endPoint y: 14, distance: 5.9
click at [523, 9] on link "Ship" at bounding box center [511, 7] width 23 height 15
click at [517, 26] on span "OnHold / Order Queue" at bounding box center [496, 28] width 41 height 5
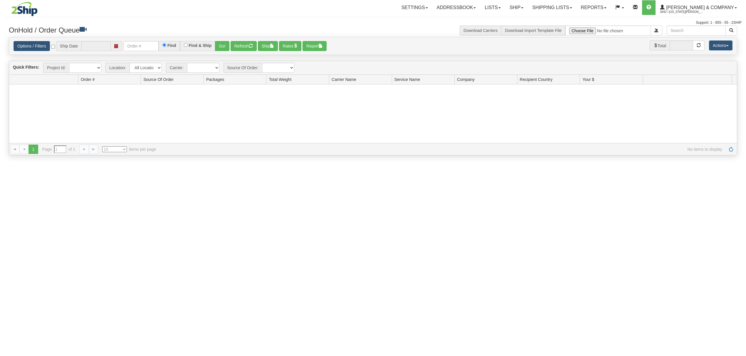
type input "[DATE]"
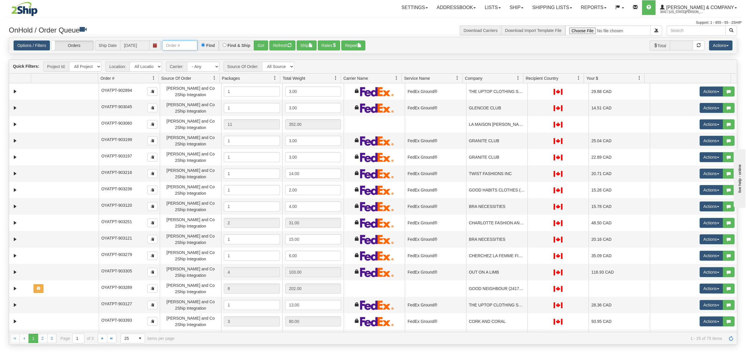
click at [191, 46] on input "text" at bounding box center [179, 46] width 35 height 10
click at [261, 48] on button "Go!" at bounding box center [261, 46] width 14 height 10
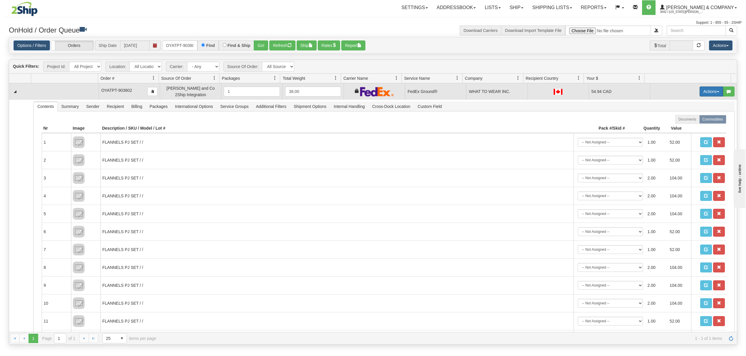
click at [704, 88] on button "Actions" at bounding box center [710, 92] width 23 height 10
click at [682, 126] on span "Ship" at bounding box center [687, 125] width 12 height 5
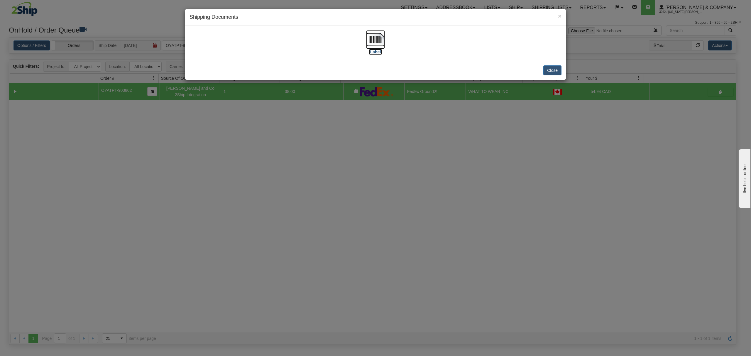
click at [379, 38] on img at bounding box center [375, 39] width 19 height 19
click at [551, 70] on button "Close" at bounding box center [553, 70] width 18 height 10
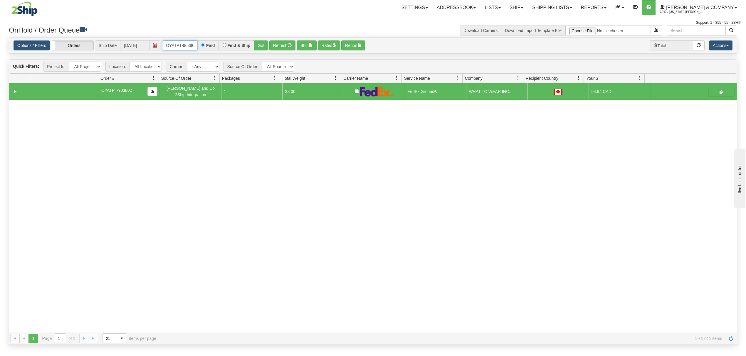
click at [180, 46] on input "OYATPT-903802" at bounding box center [179, 46] width 35 height 10
click at [181, 46] on input "OYATPT-903802" at bounding box center [179, 46] width 35 height 10
click at [256, 43] on button "Go!" at bounding box center [261, 46] width 14 height 10
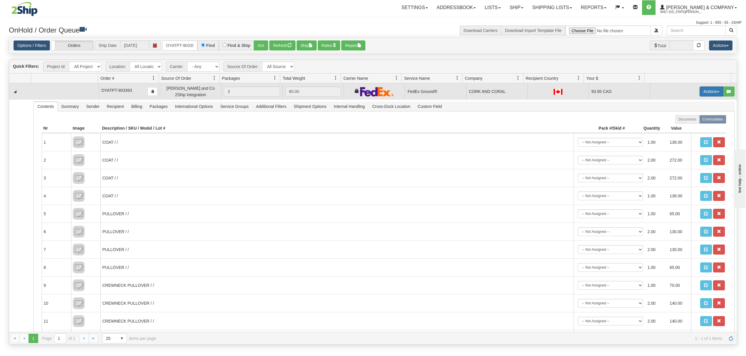
click at [704, 95] on button "Actions" at bounding box center [710, 92] width 23 height 10
click at [680, 124] on link "Ship" at bounding box center [698, 126] width 47 height 8
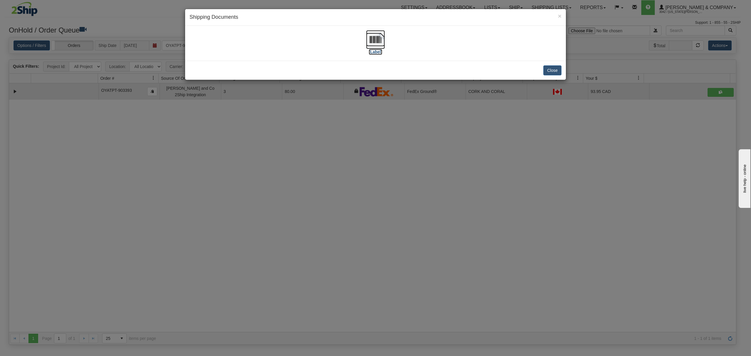
click at [375, 37] on img at bounding box center [375, 39] width 19 height 19
click at [552, 63] on div "Close" at bounding box center [375, 70] width 381 height 19
click at [554, 67] on button "Close" at bounding box center [553, 70] width 18 height 10
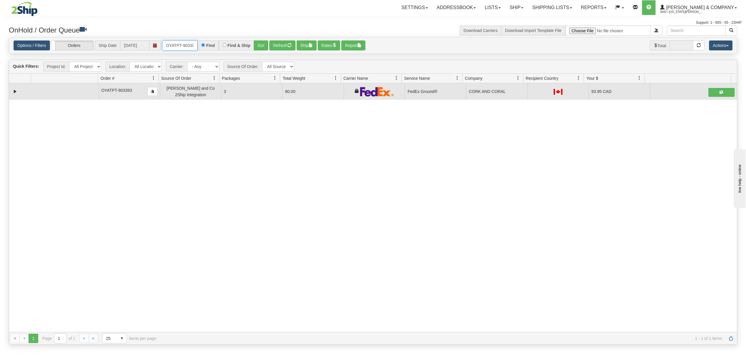
click at [170, 47] on input "OYATPT-903393" at bounding box center [179, 46] width 35 height 10
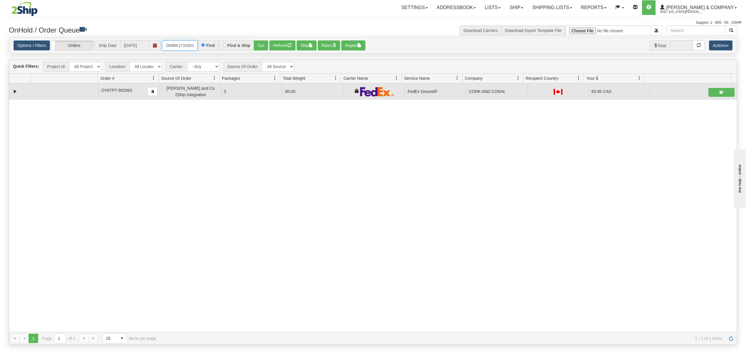
type input "OMBK17316017 BO02"
click at [267, 43] on button "Go!" at bounding box center [261, 46] width 14 height 10
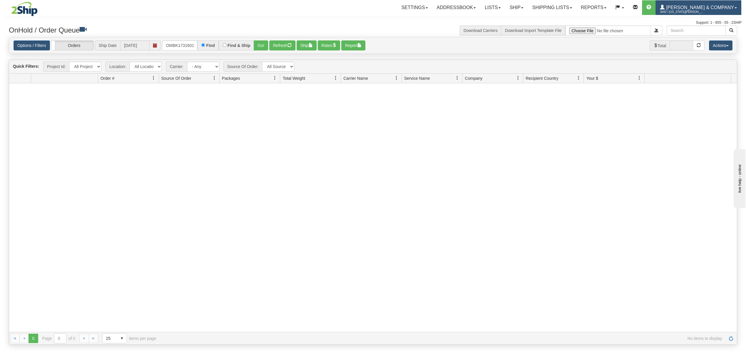
click at [704, 10] on span "3042 / [US_STATE][PERSON_NAME]" at bounding box center [682, 12] width 44 height 6
click at [707, 35] on span "LOG OUT" at bounding box center [701, 35] width 18 height 5
